Goal: Navigation & Orientation: Find specific page/section

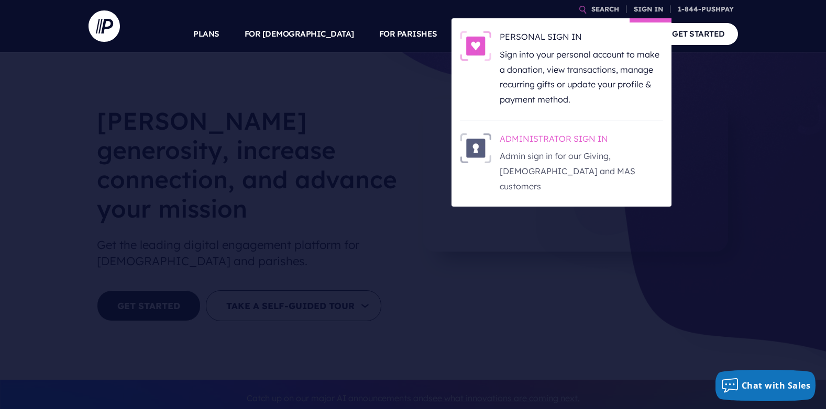
click at [548, 138] on h6 "ADMINISTRATOR SIGN IN" at bounding box center [580, 141] width 163 height 16
